Goal: Navigation & Orientation: Find specific page/section

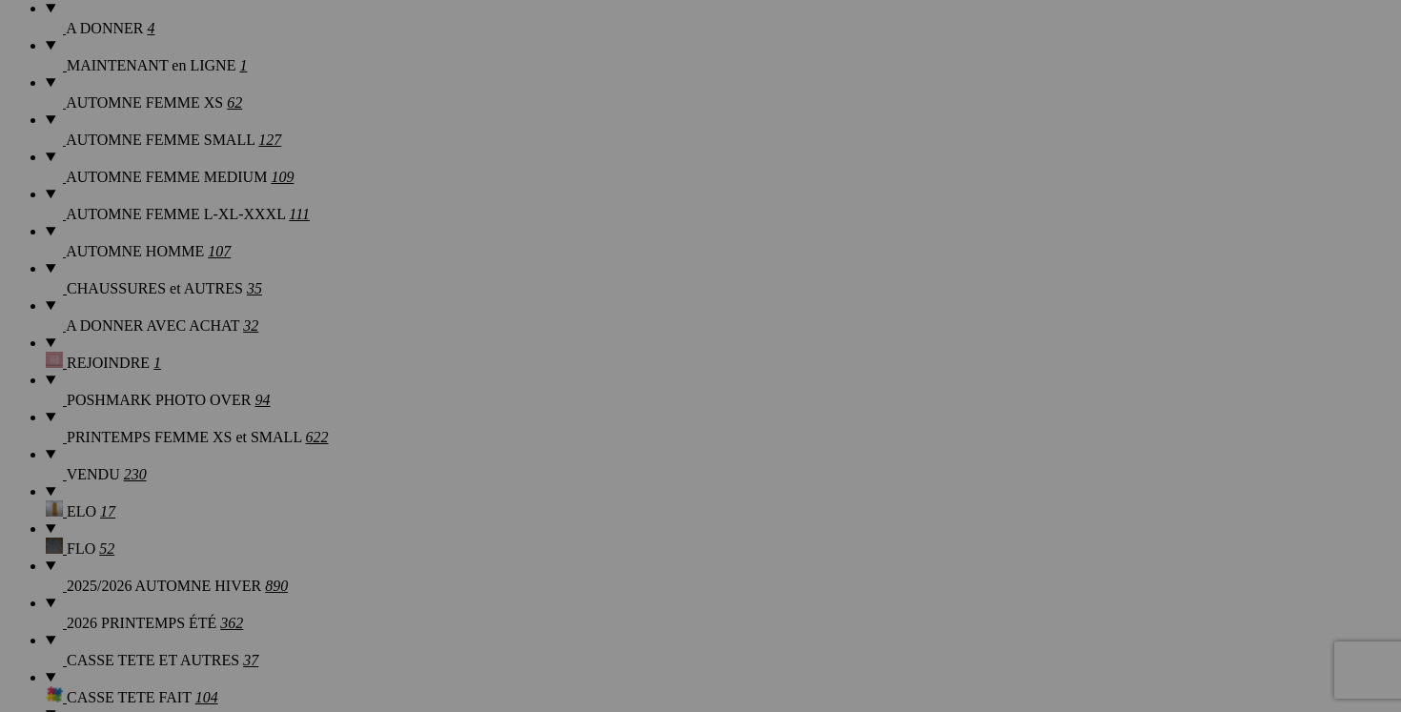
scroll to position [0, 400]
drag, startPoint x: 460, startPoint y: 504, endPoint x: 613, endPoint y: 508, distance: 152.5
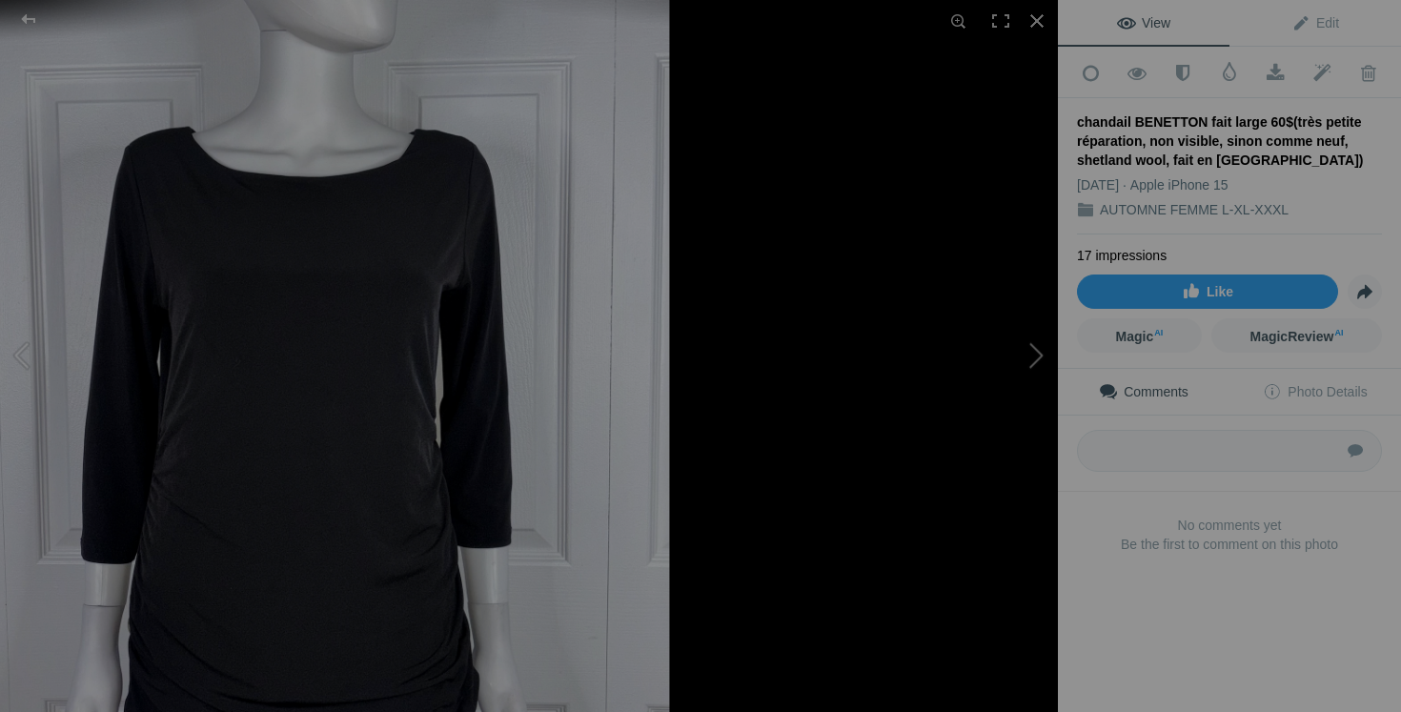
click at [1025, 382] on button at bounding box center [986, 356] width 143 height 256
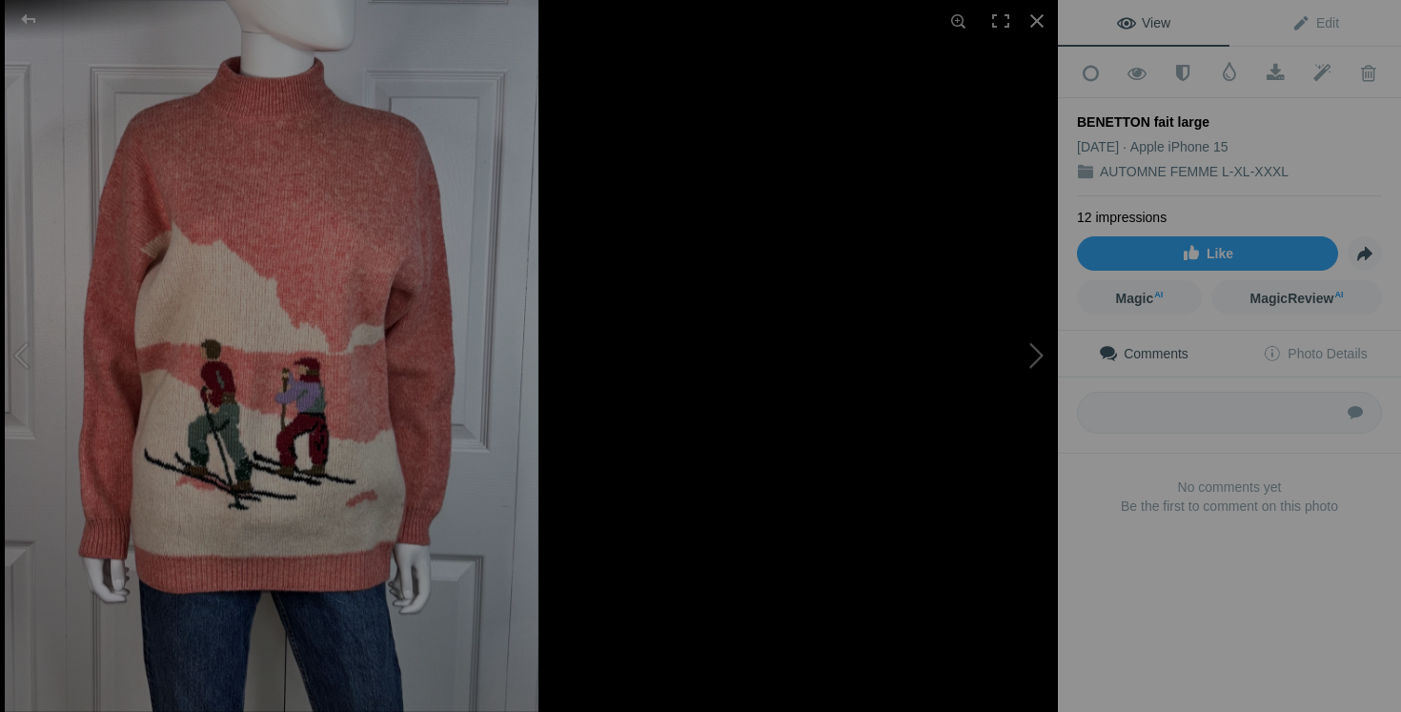
click at [1019, 346] on button at bounding box center [986, 356] width 143 height 256
